Goal: Check status: Check status

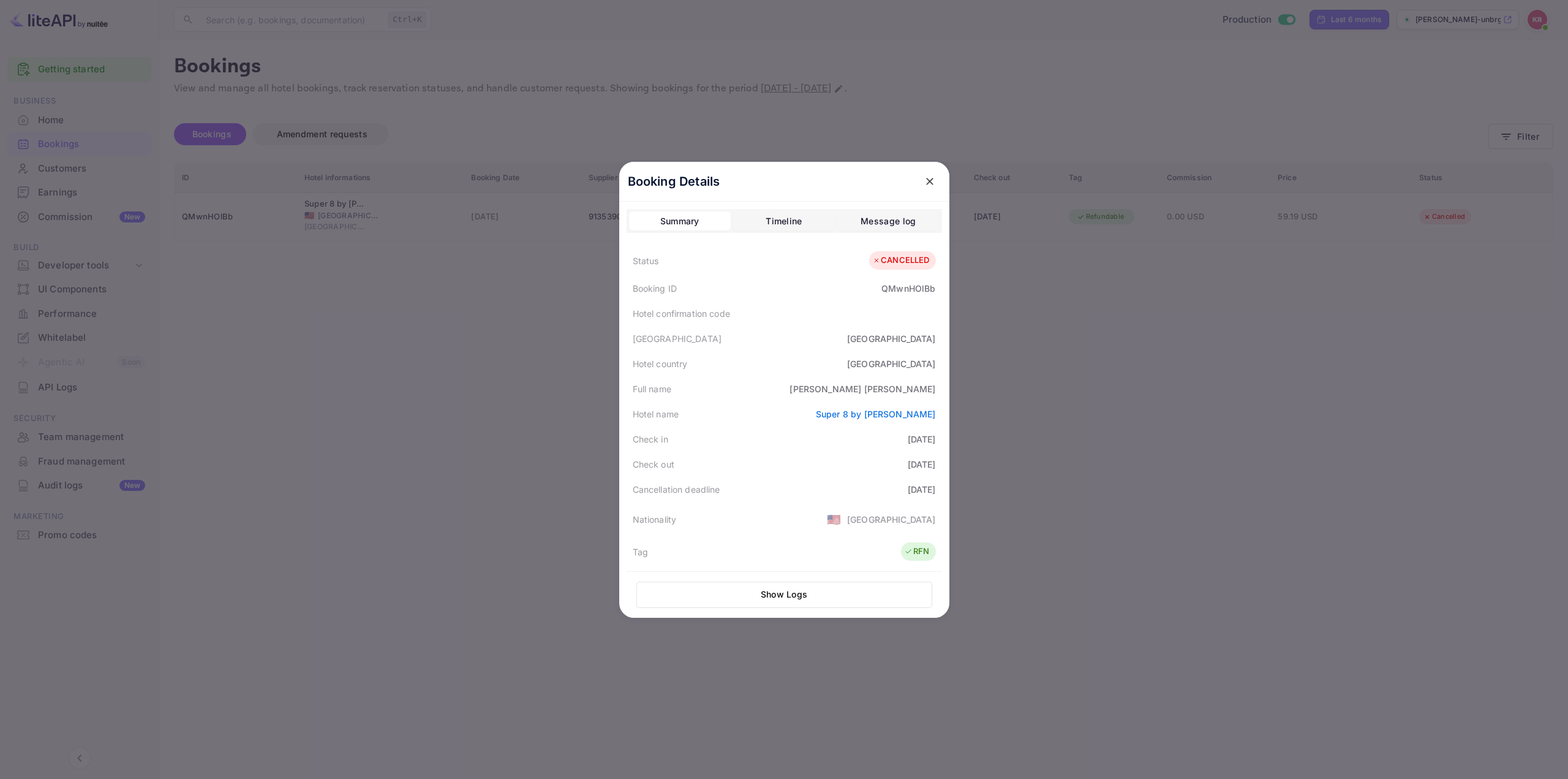
click at [924, 178] on icon "close" at bounding box center [930, 181] width 12 height 12
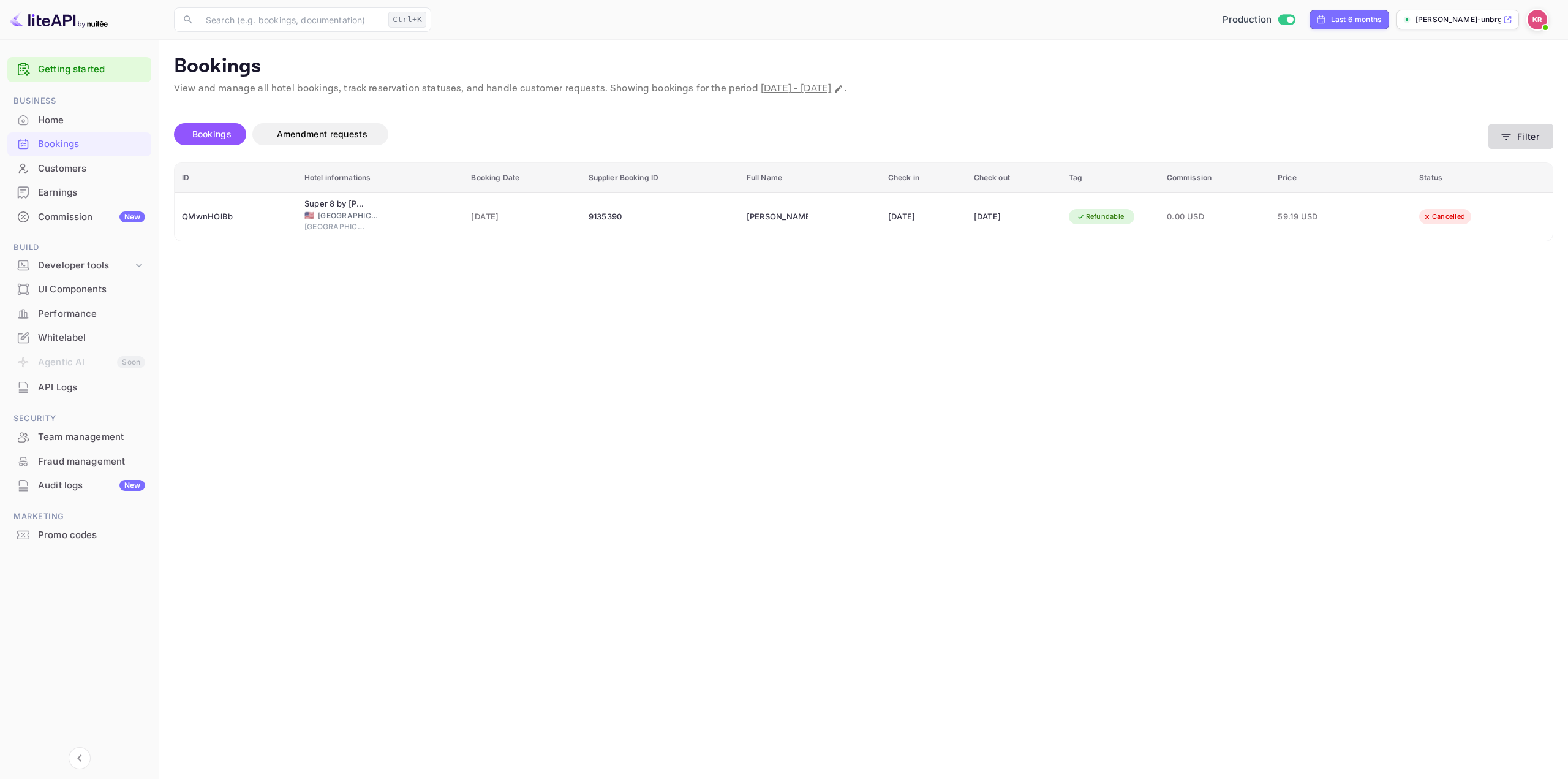
click at [1511, 132] on icon "button" at bounding box center [1506, 136] width 12 height 12
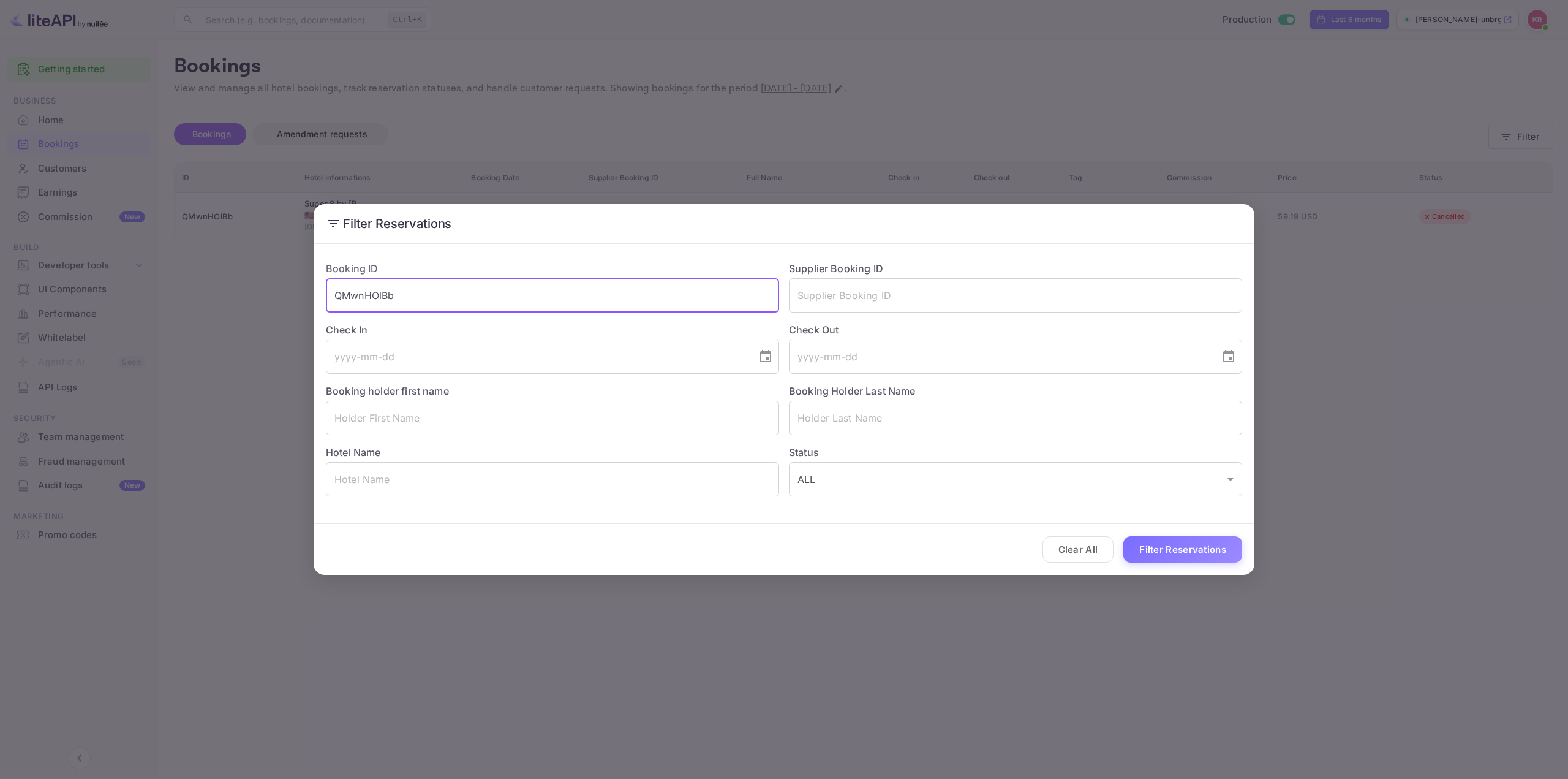
drag, startPoint x: 564, startPoint y: 301, endPoint x: 94, endPoint y: 298, distance: 470.0
click at [101, 298] on div "Filter Reservations Booking ID QMwnHOlBb ​ Supplier Booking ID ​ Check In ​ Che…" at bounding box center [784, 389] width 1568 height 779
paste input "kjlGZPwy7"
type input "kjlGZPwy7"
click at [1159, 546] on button "Filter Reservations" at bounding box center [1183, 549] width 119 height 26
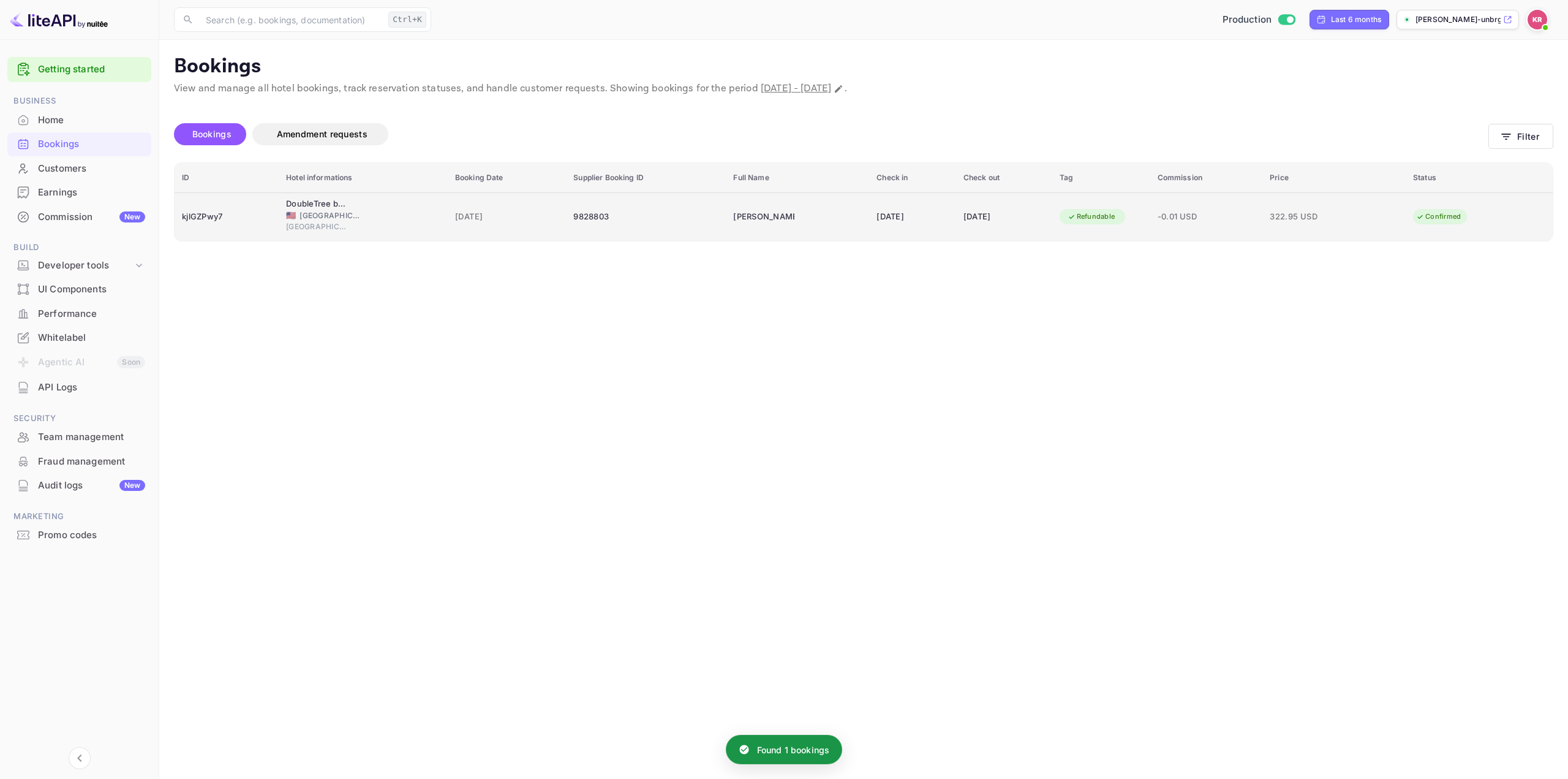
click at [1334, 203] on td "322.95 USD" at bounding box center [1334, 216] width 143 height 48
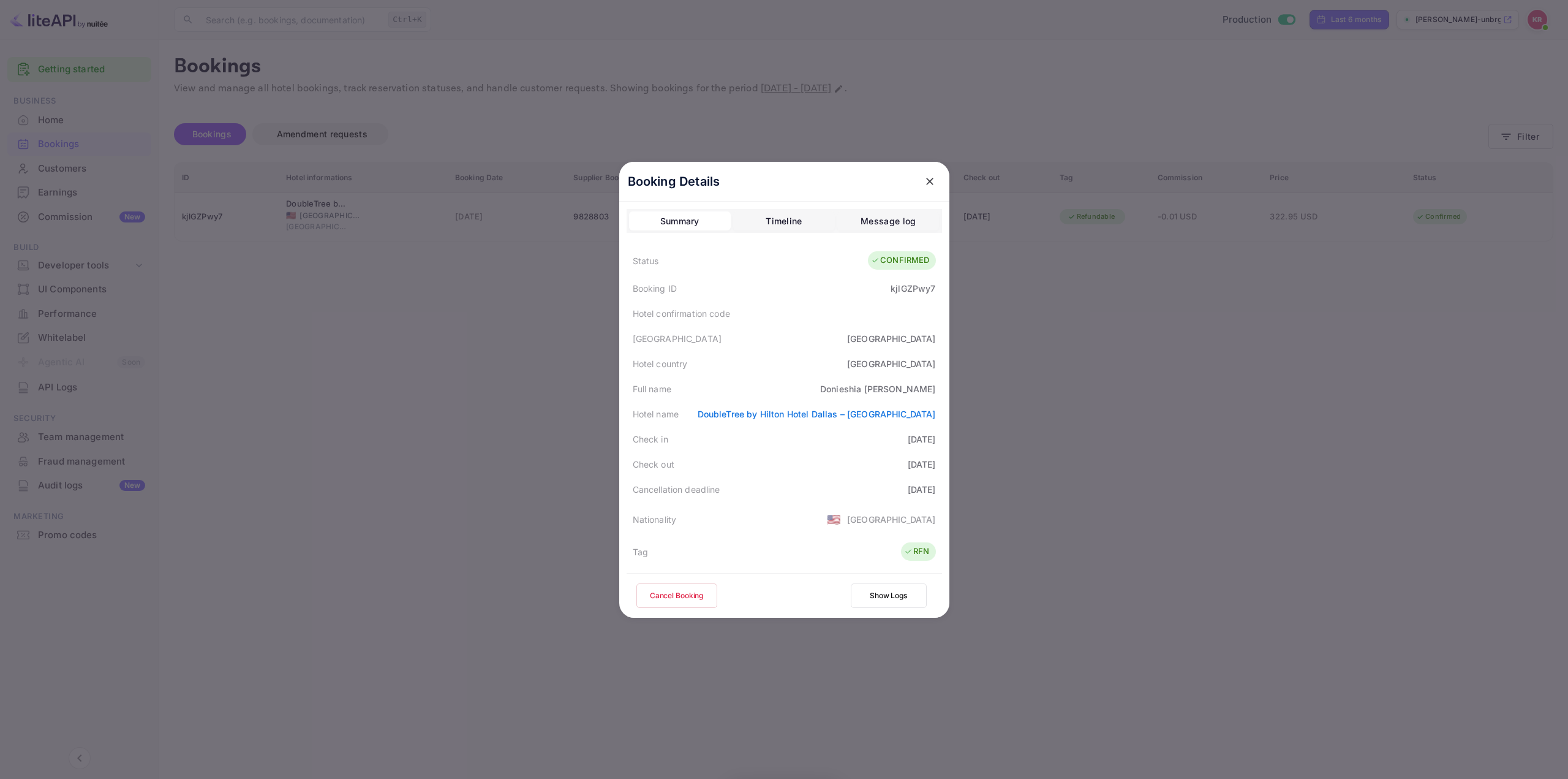
click at [1082, 435] on div at bounding box center [784, 389] width 1568 height 779
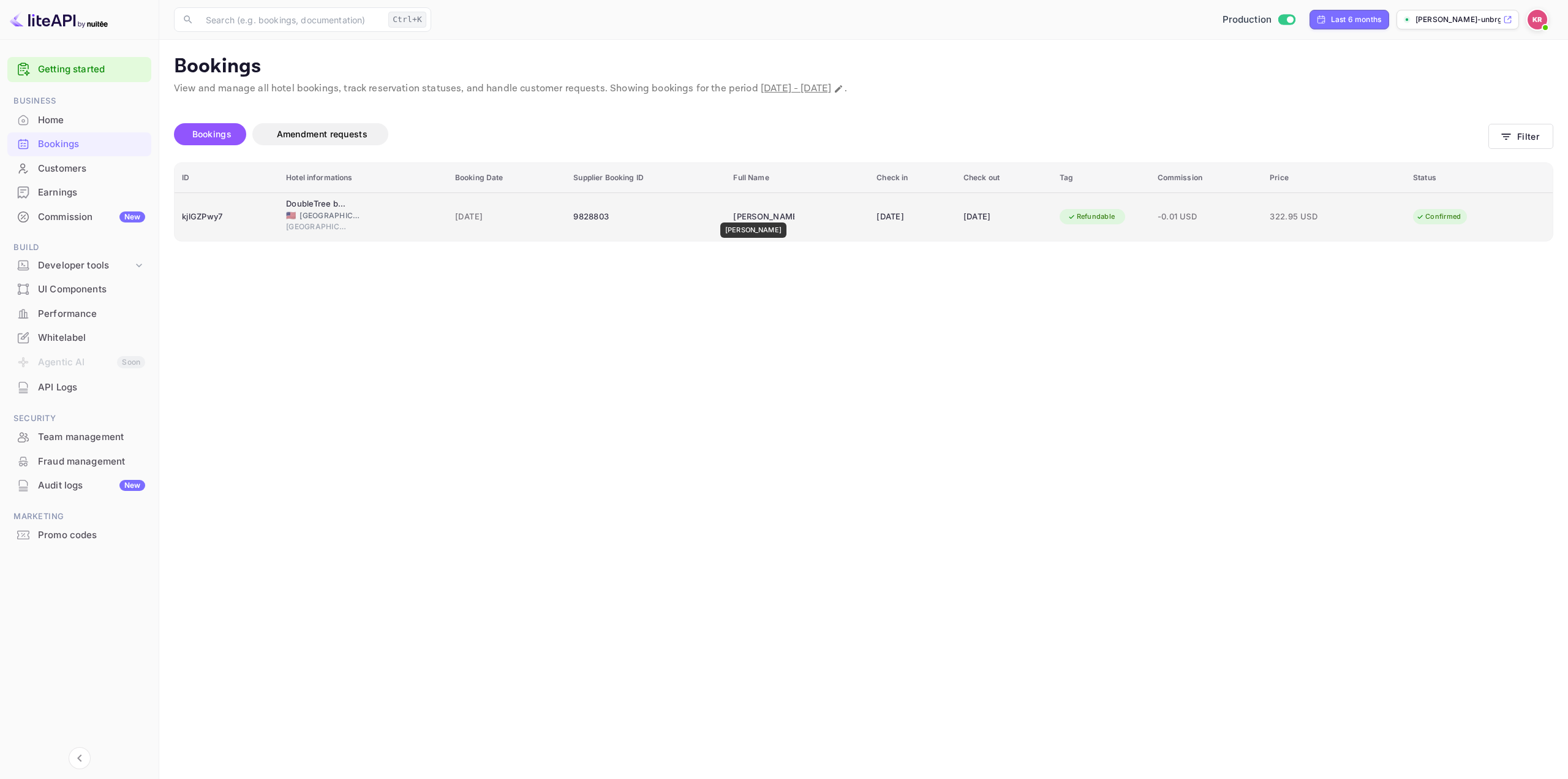
click at [755, 214] on div "[PERSON_NAME]" at bounding box center [764, 217] width 61 height 20
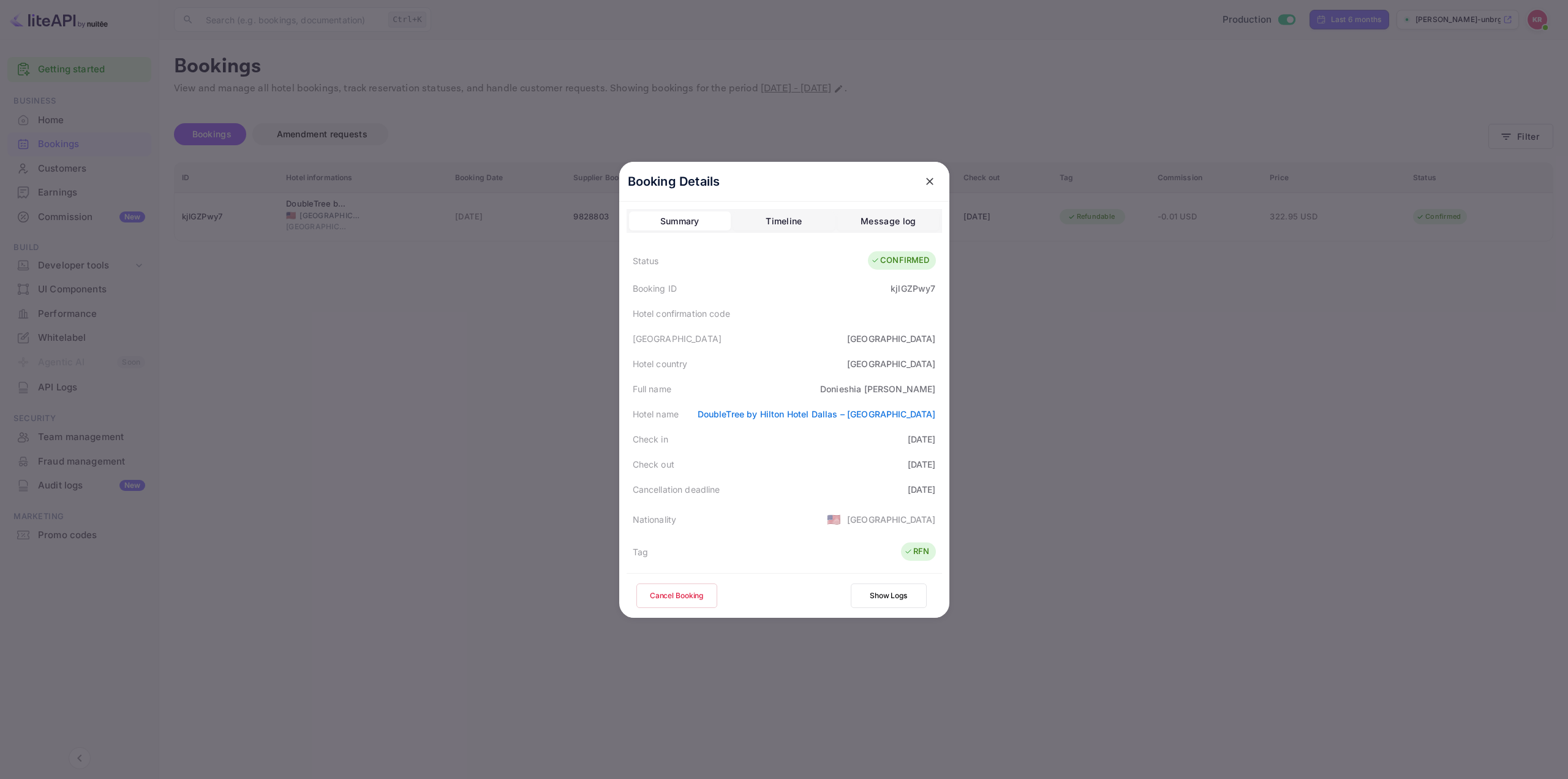
drag, startPoint x: 1081, startPoint y: 284, endPoint x: 1197, endPoint y: 218, distance: 133.5
click at [1081, 284] on div at bounding box center [784, 389] width 1568 height 779
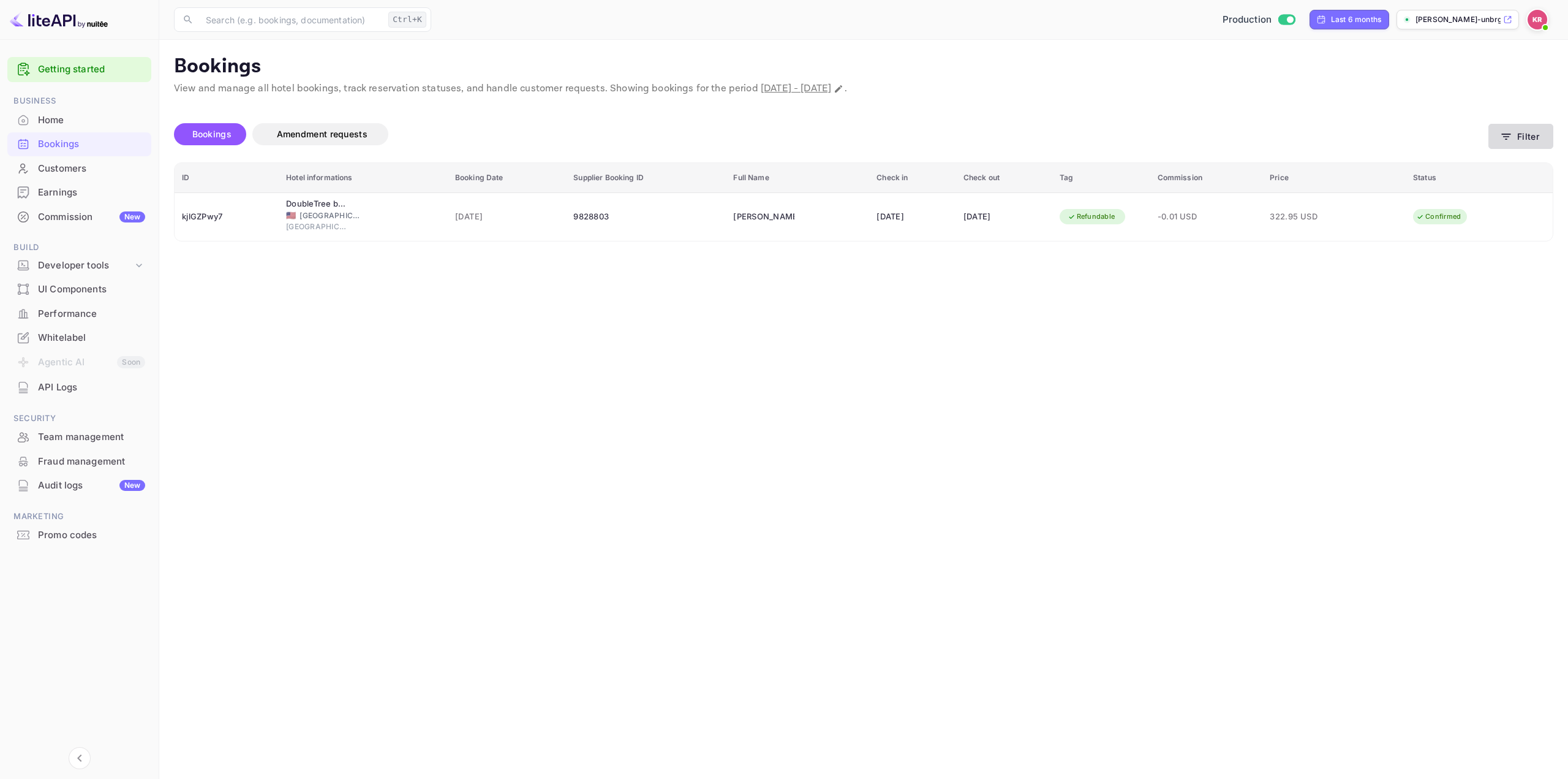
click at [1522, 138] on button "Filter" at bounding box center [1521, 136] width 65 height 25
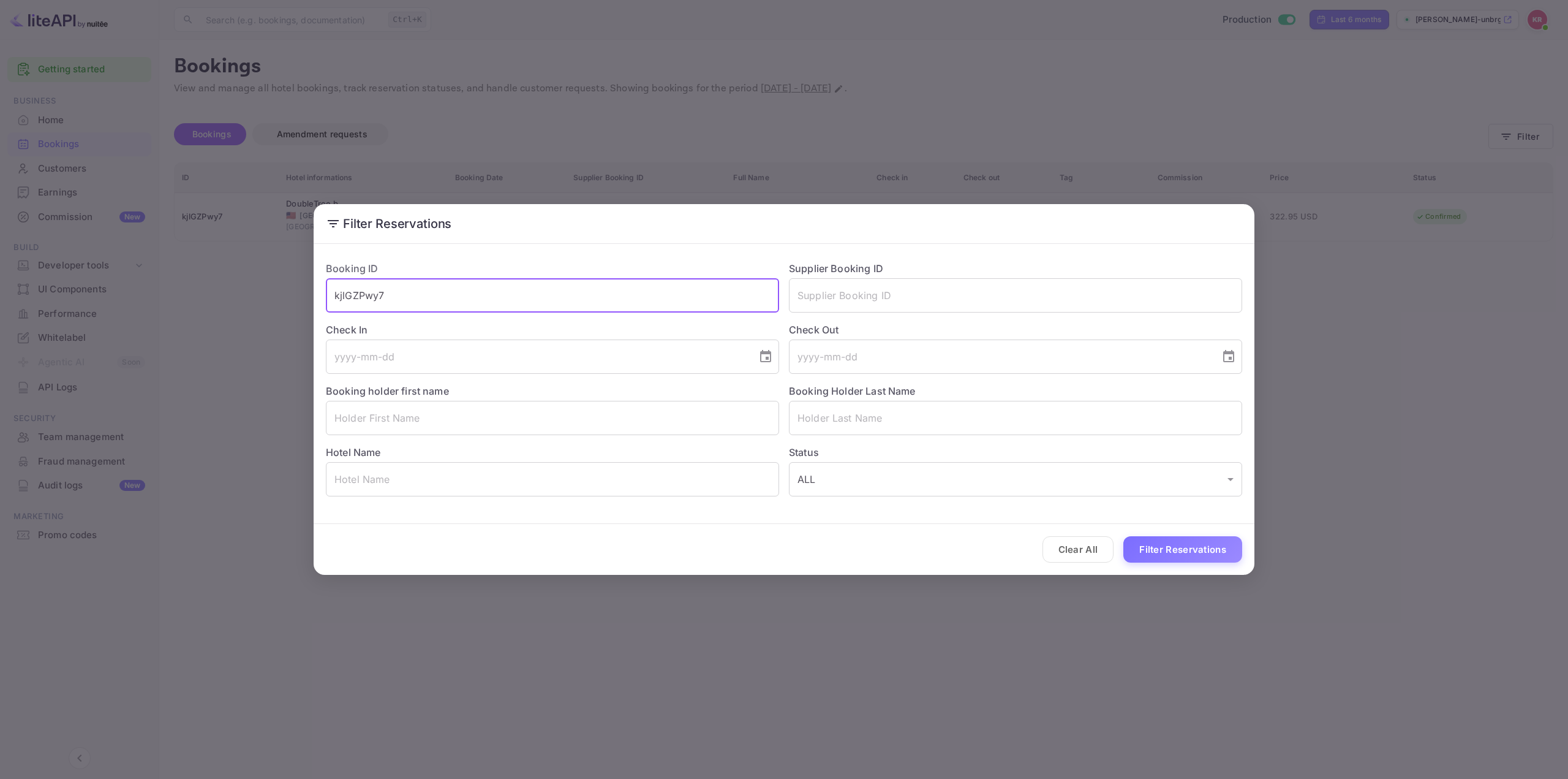
drag, startPoint x: 432, startPoint y: 299, endPoint x: 231, endPoint y: 315, distance: 201.6
click at [210, 296] on div "Filter Reservations Booking ID kjlGZPwy7 ​ Supplier Booking ID ​ Check In ​ Che…" at bounding box center [784, 389] width 1568 height 779
click at [1185, 554] on button "Filter Reservations" at bounding box center [1183, 549] width 119 height 26
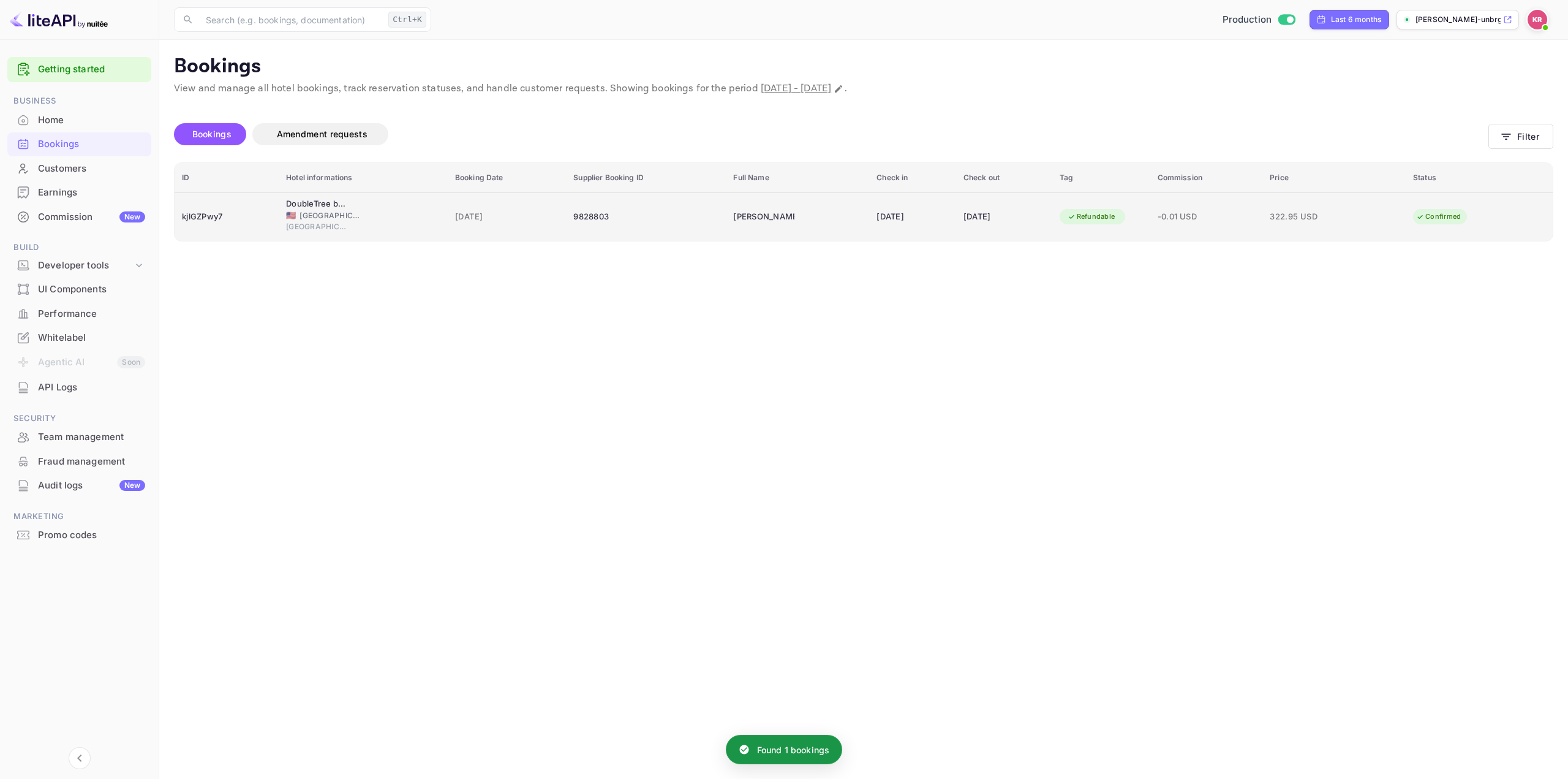
click at [985, 229] on td "[DATE]" at bounding box center [1004, 216] width 96 height 48
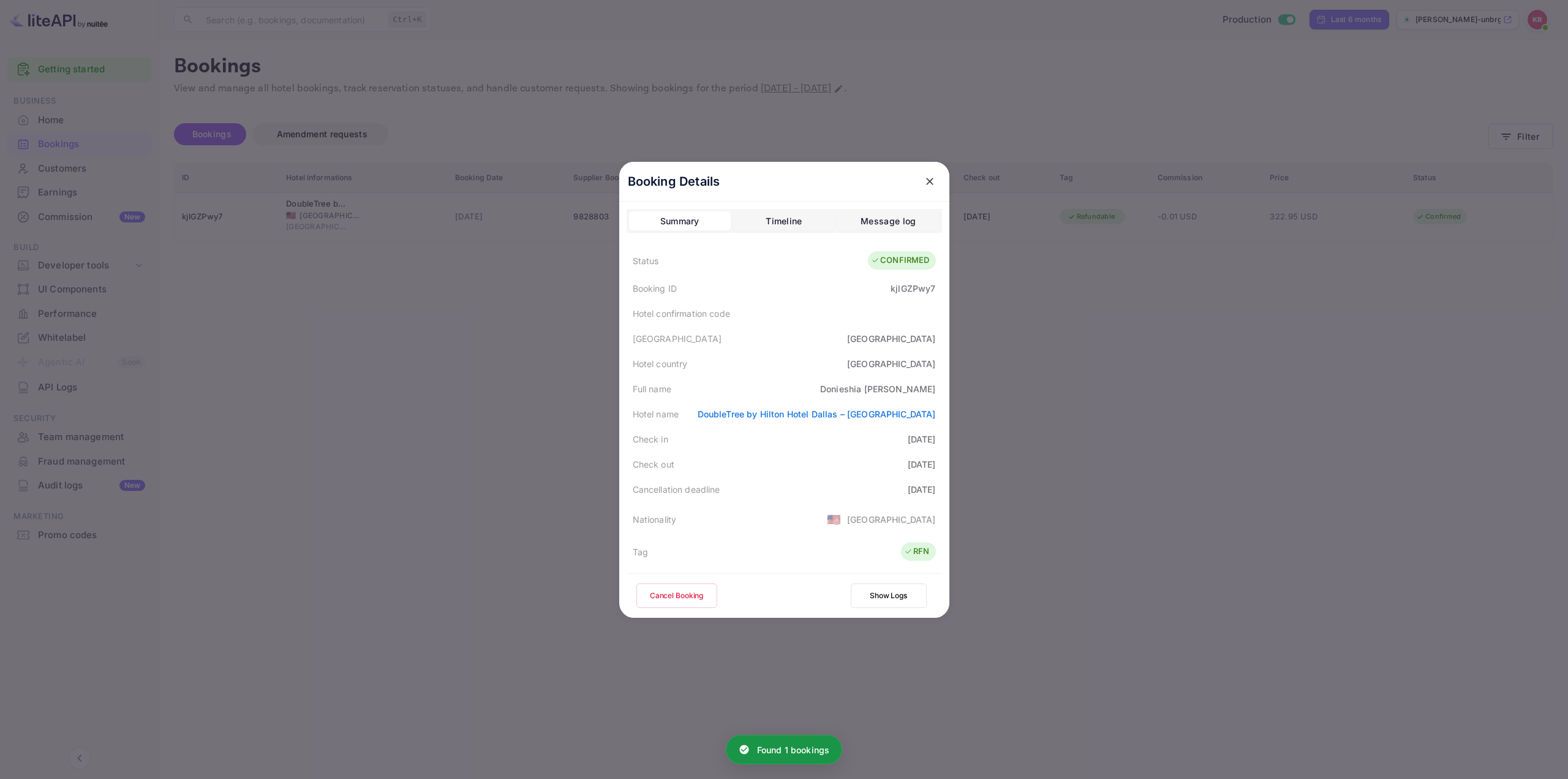
click at [1115, 398] on div at bounding box center [784, 389] width 1568 height 779
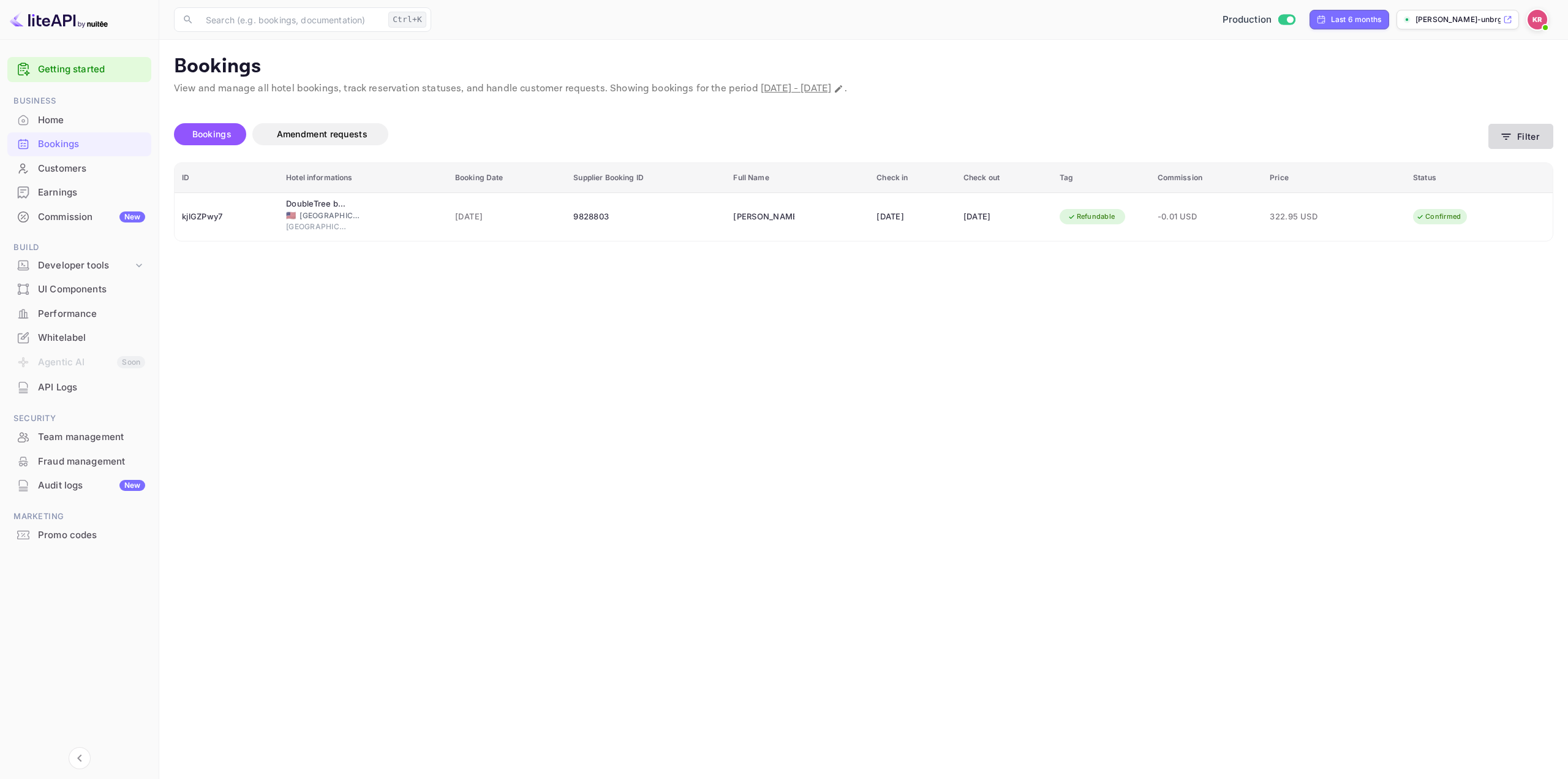
click at [1528, 134] on button "Filter" at bounding box center [1521, 136] width 65 height 25
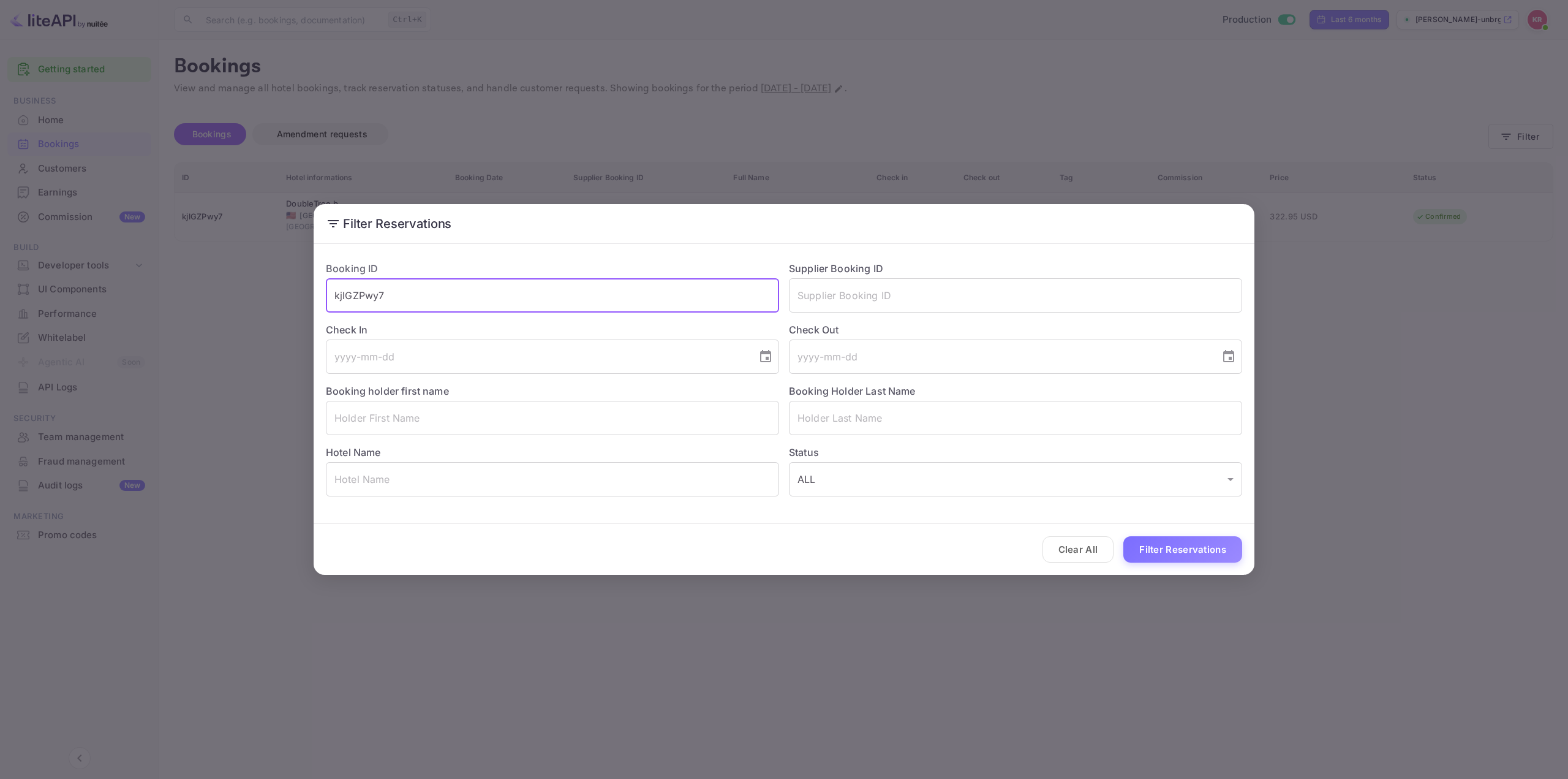
drag, startPoint x: 444, startPoint y: 297, endPoint x: 187, endPoint y: 278, distance: 257.7
click at [187, 280] on div "Filter Reservations Booking ID kjlGZPwy7 ​ Supplier Booking ID ​ Check In ​ Che…" at bounding box center [784, 389] width 1568 height 779
paste input "srrpHwVMr"
type input "srrpHwVMr"
click at [1190, 548] on button "Filter Reservations" at bounding box center [1183, 549] width 119 height 26
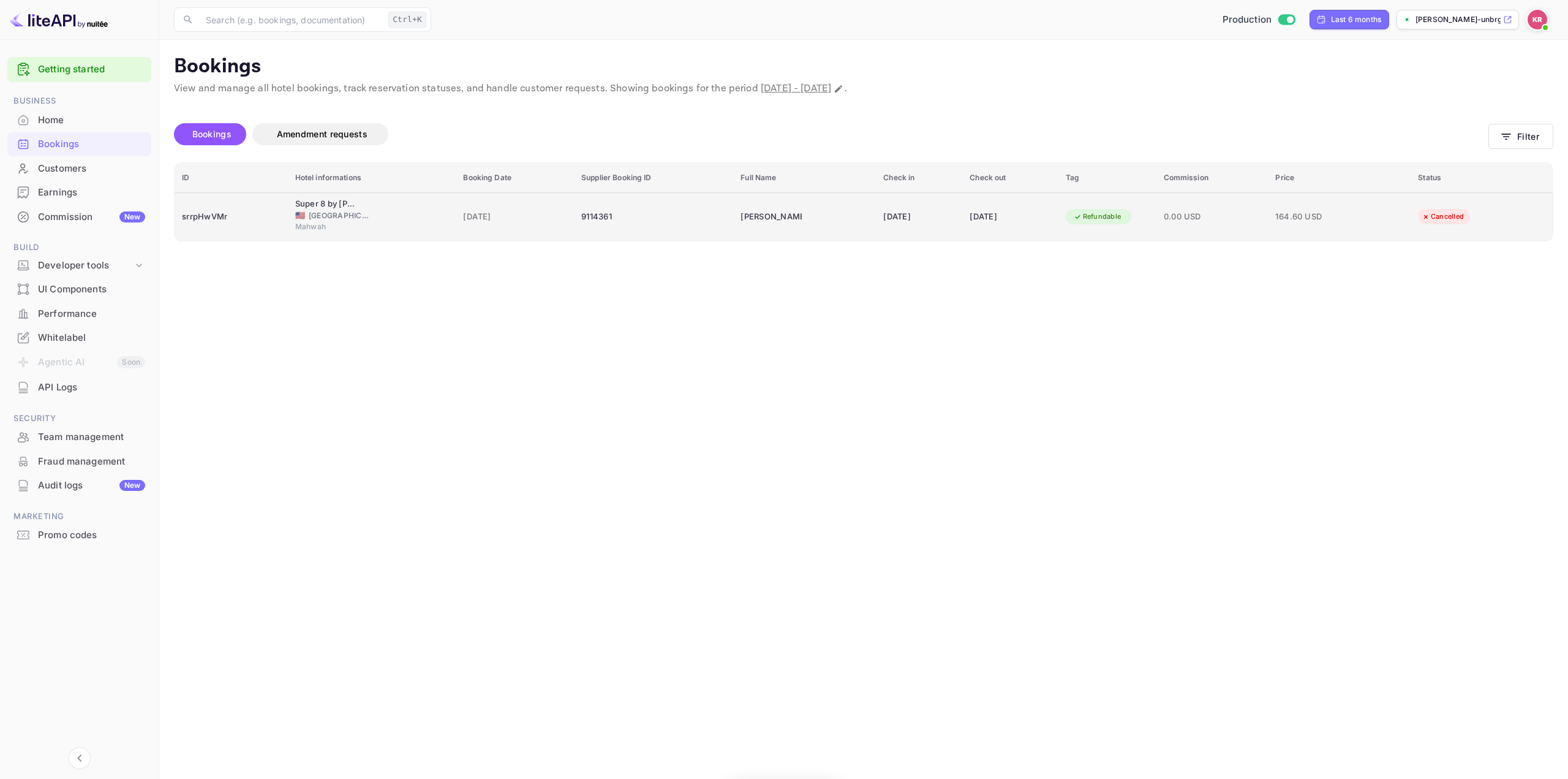
click at [876, 199] on td "[DATE]" at bounding box center [919, 216] width 87 height 48
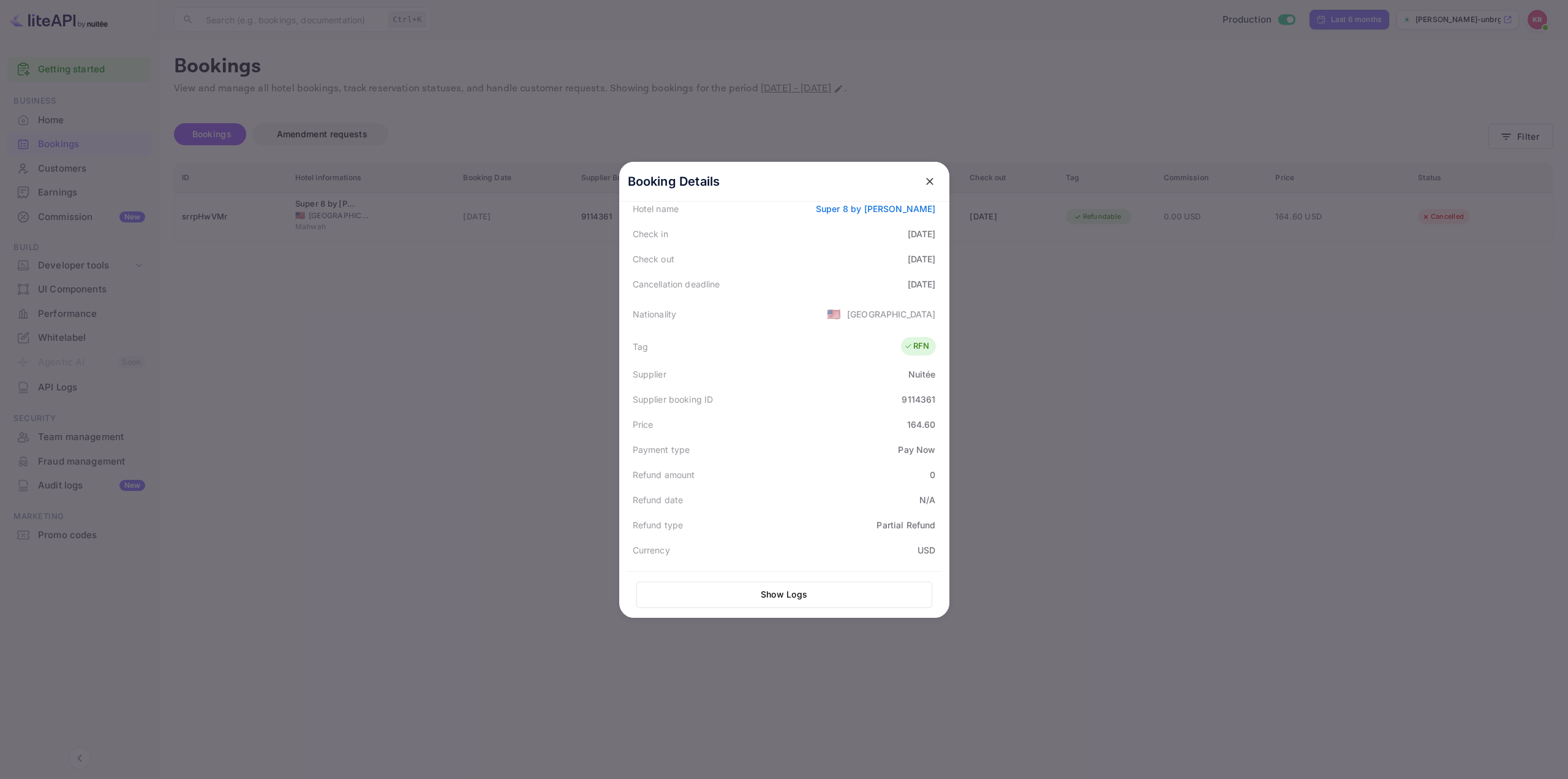
scroll to position [57, 0]
click at [1221, 400] on div at bounding box center [784, 389] width 1568 height 779
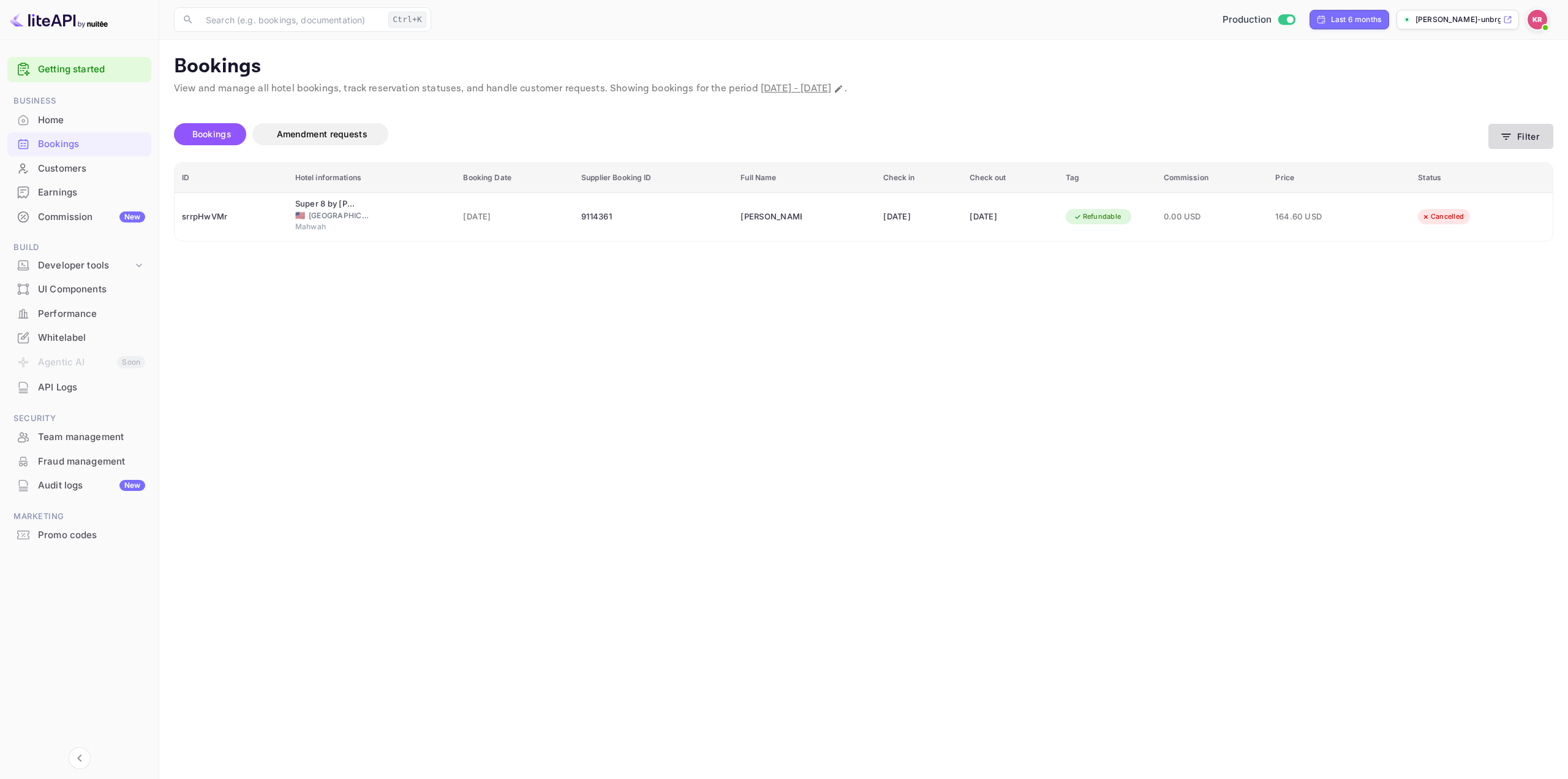
click at [1510, 134] on icon "button" at bounding box center [1507, 136] width 9 height 6
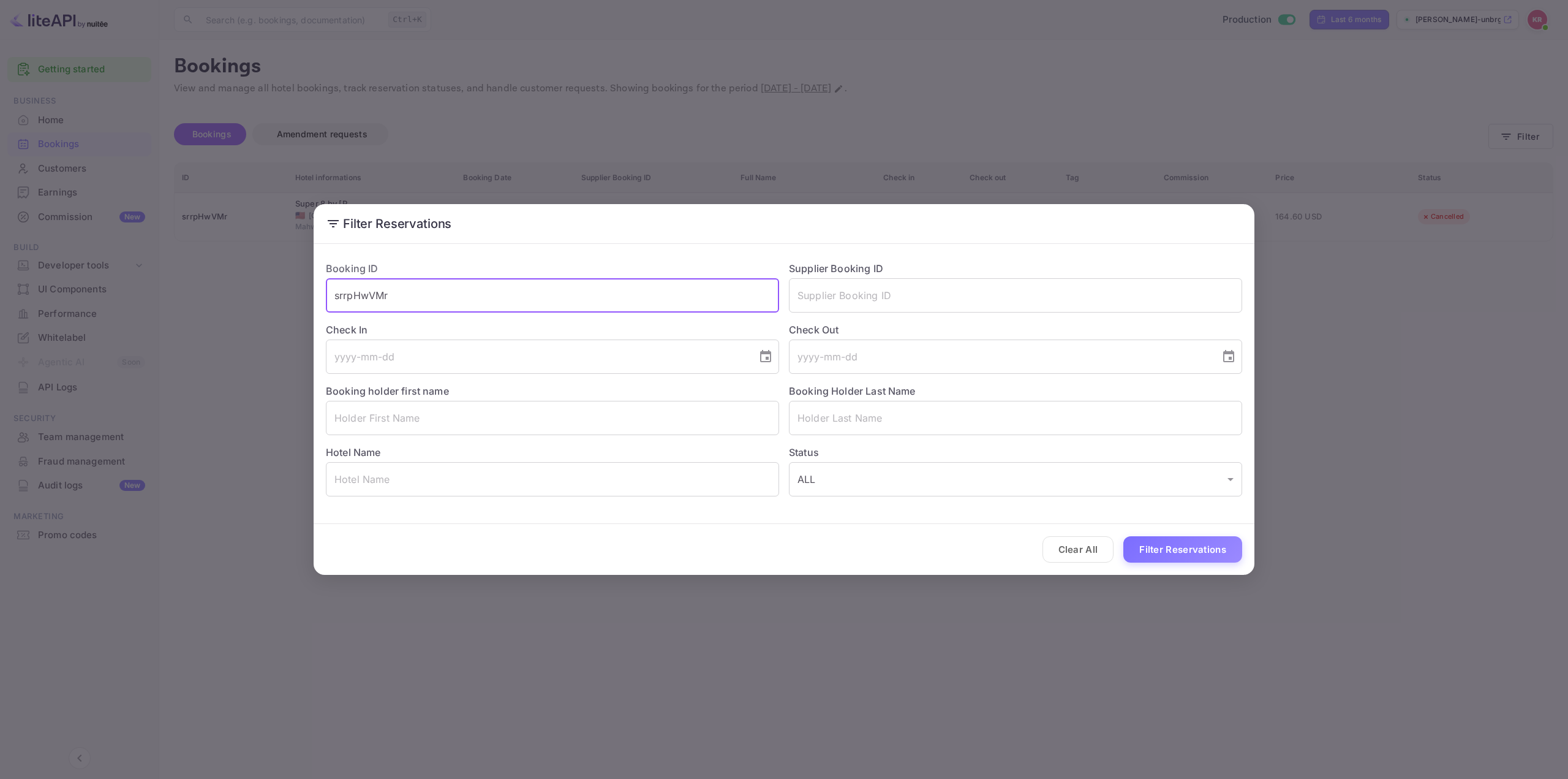
drag, startPoint x: 448, startPoint y: 296, endPoint x: 264, endPoint y: 291, distance: 184.1
click at [265, 291] on div "Filter Reservations Booking ID srrpHwVMr ​ Supplier Booking ID ​ Check In ​ Che…" at bounding box center [784, 389] width 1568 height 779
paste input "b46h0zNWA"
type input "b46h0zNWA"
click at [1156, 548] on button "Filter Reservations" at bounding box center [1183, 549] width 119 height 26
